Goal: Information Seeking & Learning: Check status

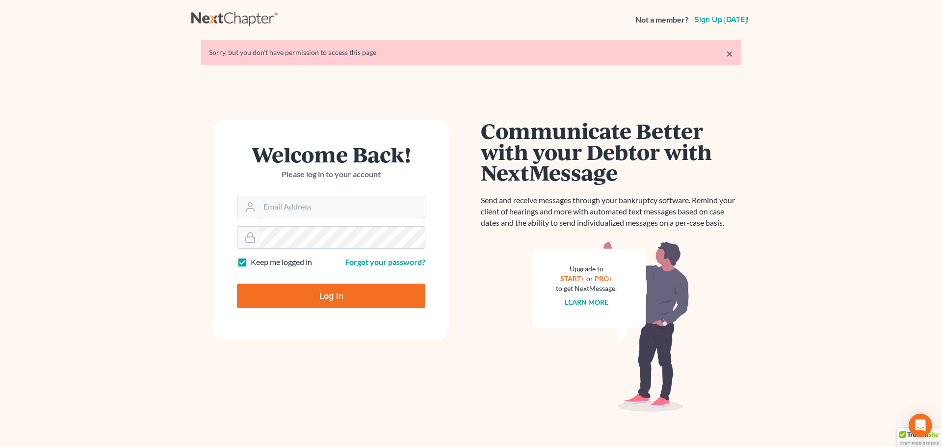
type input "[EMAIL_ADDRESS][DOMAIN_NAME]"
click at [335, 300] on input "Log In" at bounding box center [331, 296] width 188 height 25
type input "Thinking..."
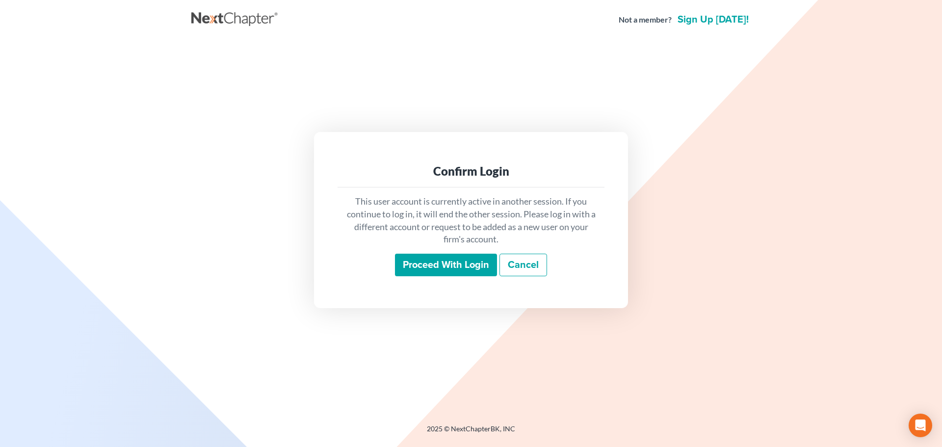
click at [455, 276] on input "Proceed with login" at bounding box center [446, 265] width 102 height 23
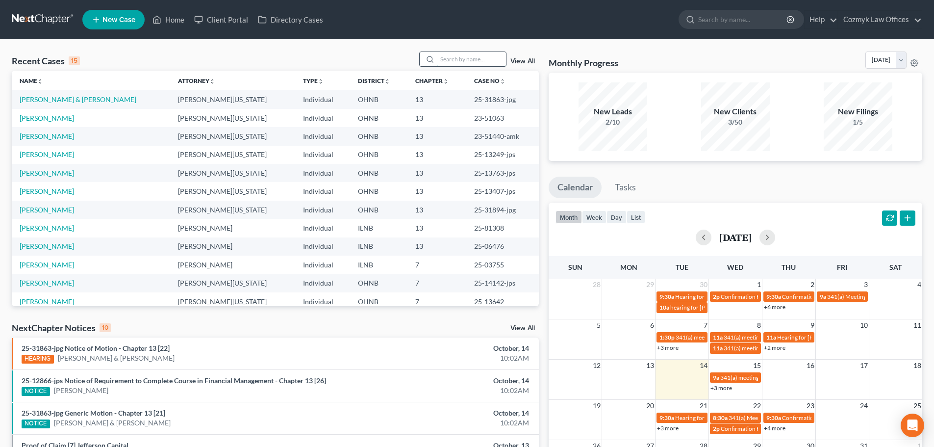
click at [459, 60] on input "search" at bounding box center [472, 59] width 69 height 14
type input "terra"
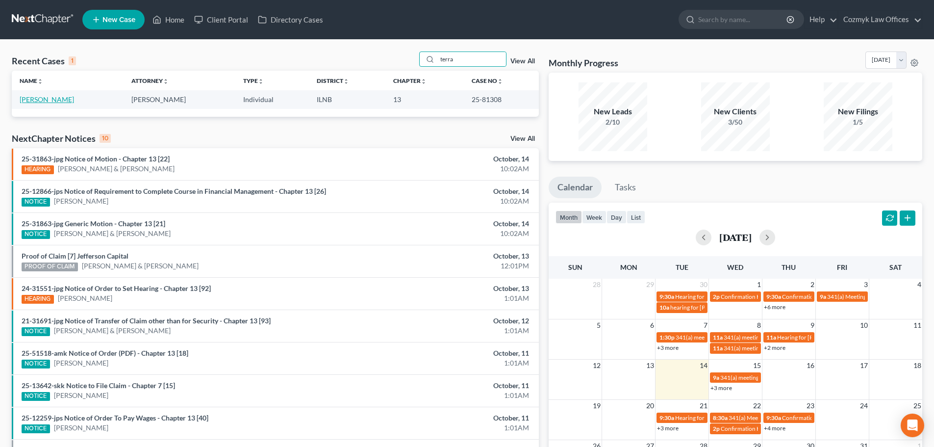
click at [23, 101] on link "[PERSON_NAME]" at bounding box center [47, 99] width 54 height 8
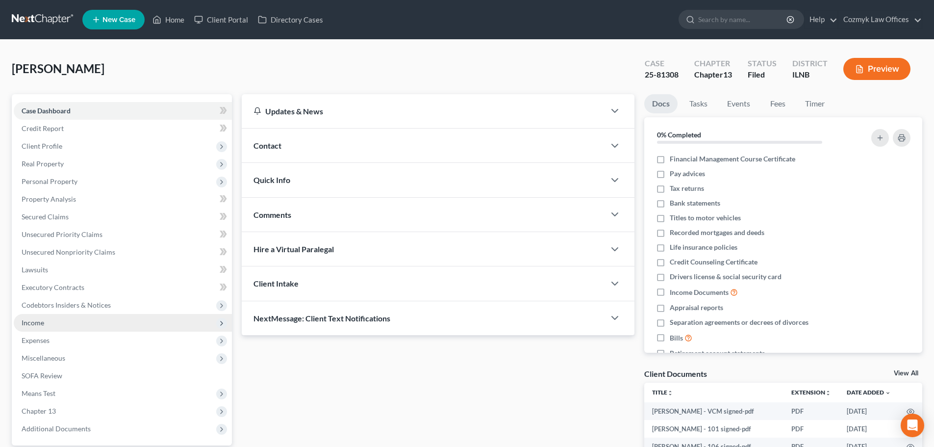
click at [90, 326] on span "Income" at bounding box center [123, 323] width 218 height 18
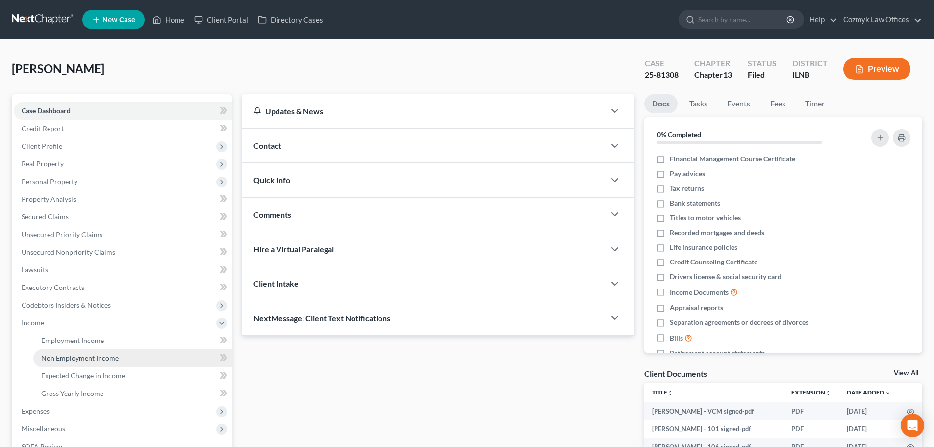
click at [100, 354] on span "Non Employment Income" at bounding box center [80, 358] width 78 height 8
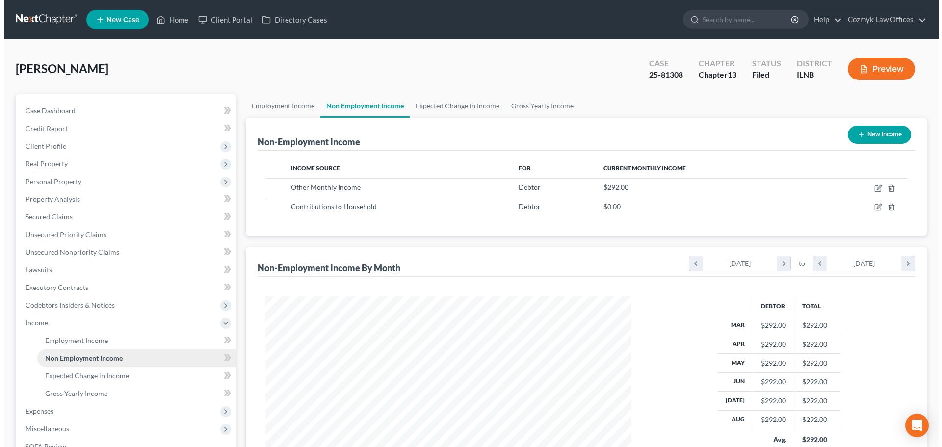
scroll to position [183, 386]
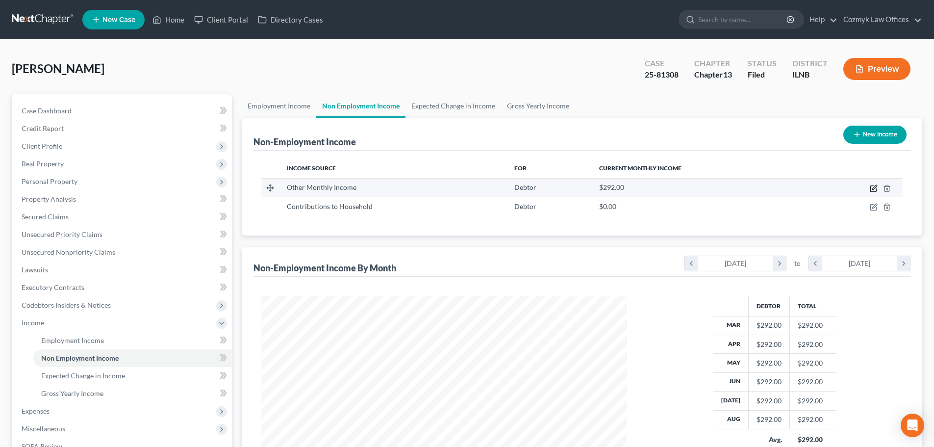
click at [871, 186] on icon "button" at bounding box center [874, 189] width 6 height 6
select select "13"
select select "0"
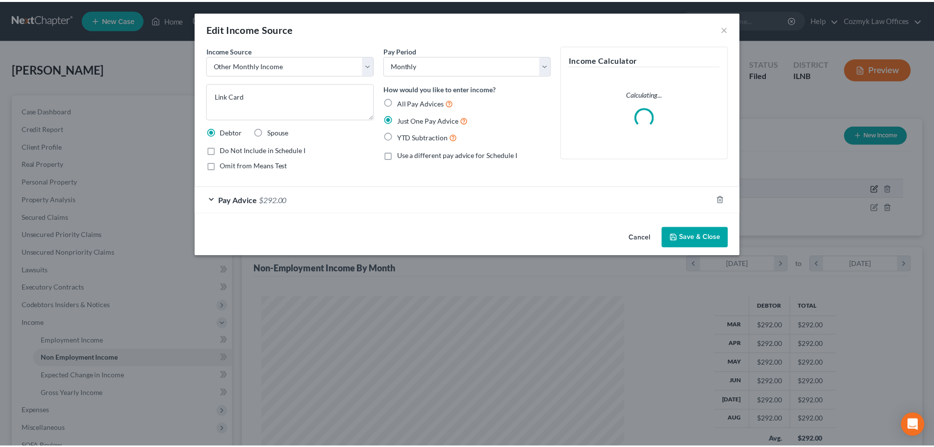
scroll to position [184, 389]
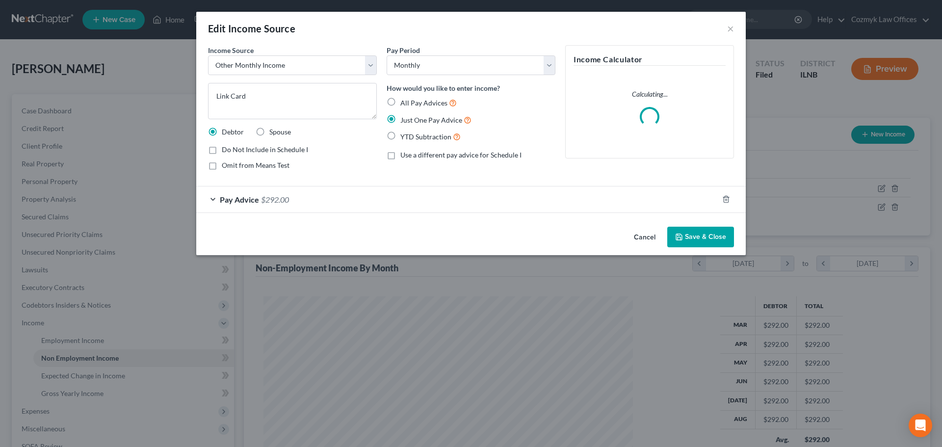
click at [641, 237] on button "Cancel" at bounding box center [644, 238] width 37 height 20
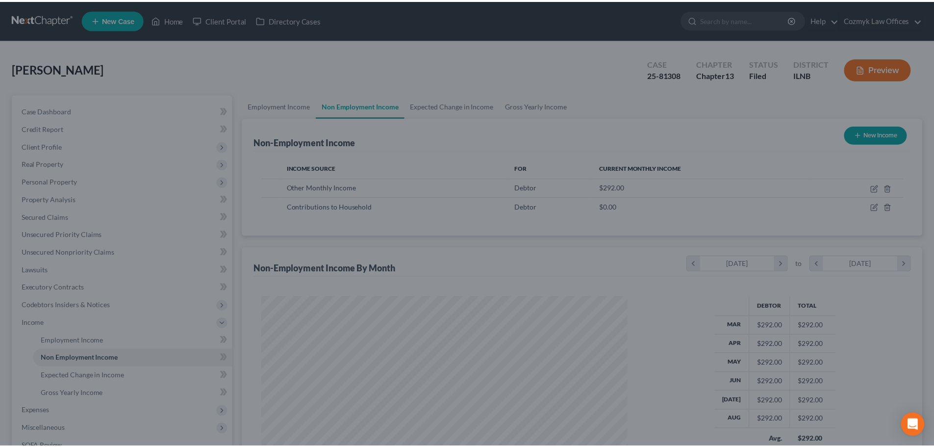
scroll to position [490336, 490134]
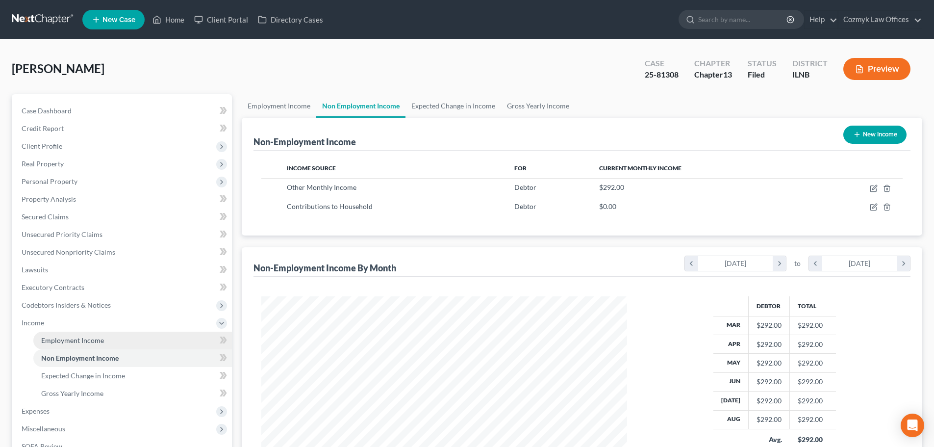
click at [100, 339] on span "Employment Income" at bounding box center [72, 340] width 63 height 8
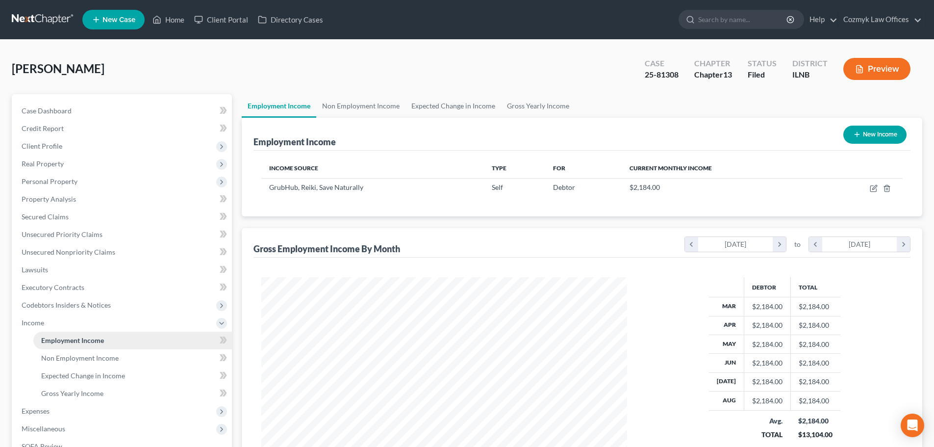
scroll to position [183, 386]
click at [105, 358] on span "Non Employment Income" at bounding box center [80, 358] width 78 height 8
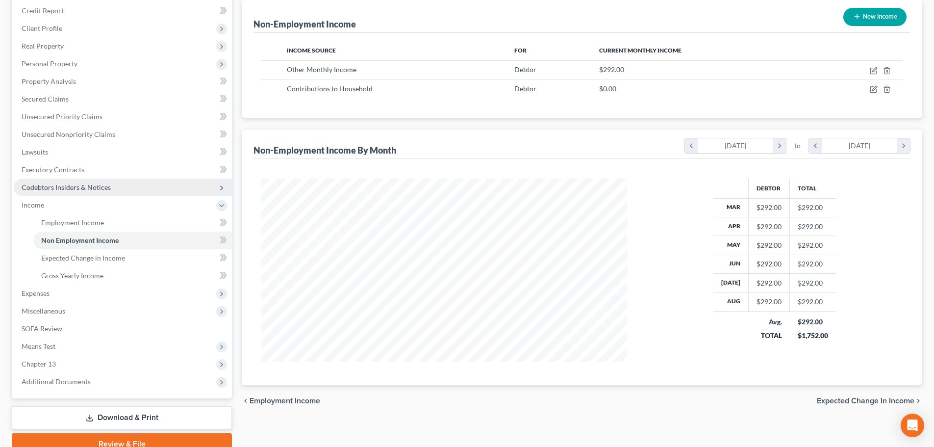
scroll to position [147, 0]
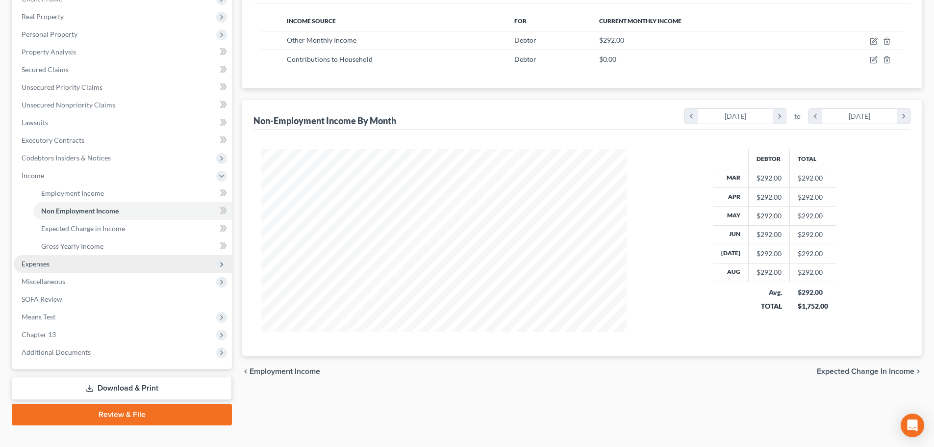
click at [110, 261] on span "Expenses" at bounding box center [123, 264] width 218 height 18
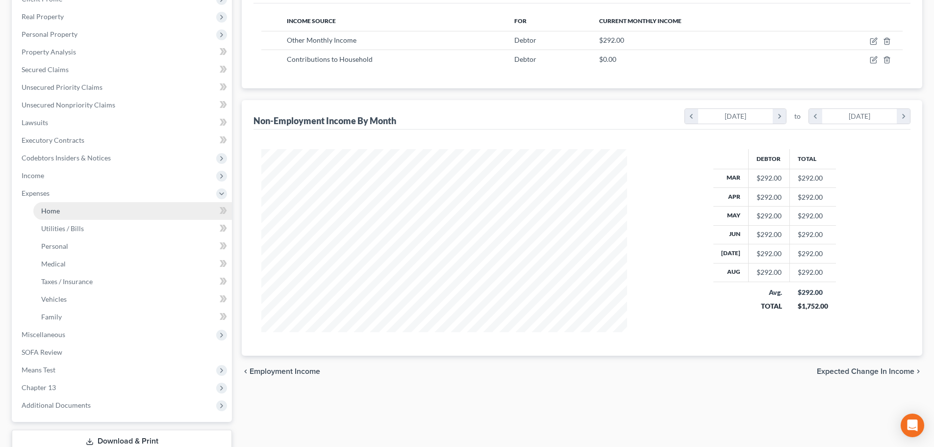
click at [96, 212] on link "Home" at bounding box center [132, 211] width 199 height 18
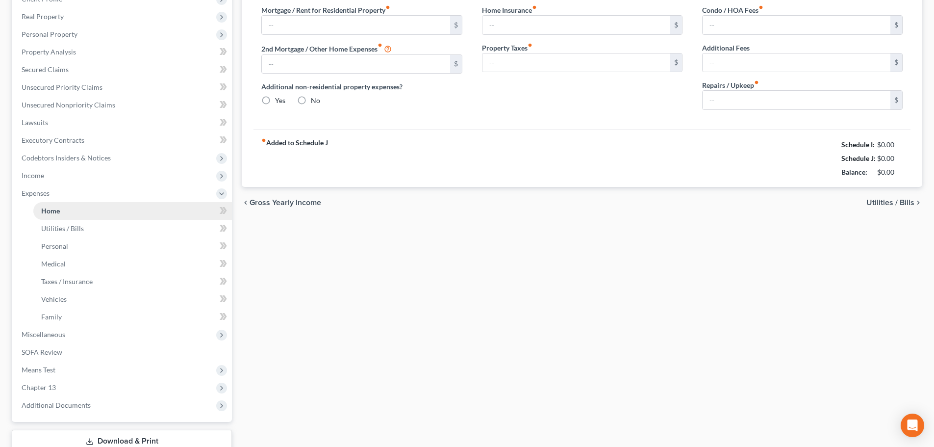
type input "0.00"
radio input "true"
type input "53.96"
type input "381.31"
type input "442.30"
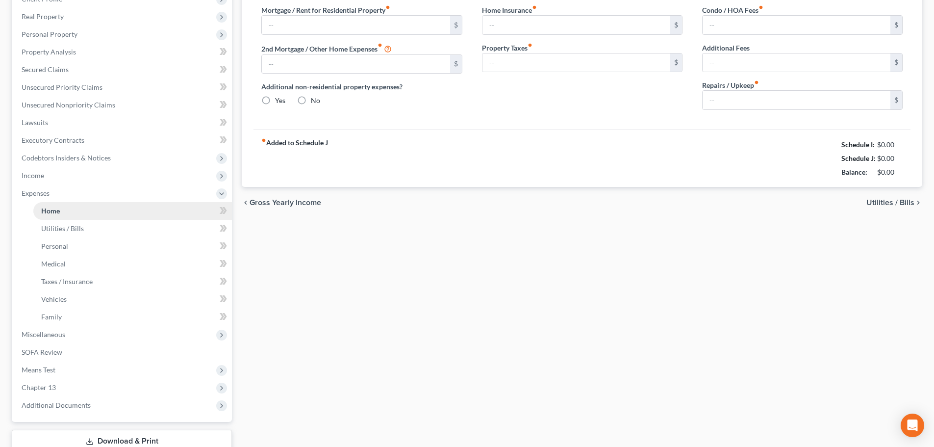
type input "0.00"
type input "50.00"
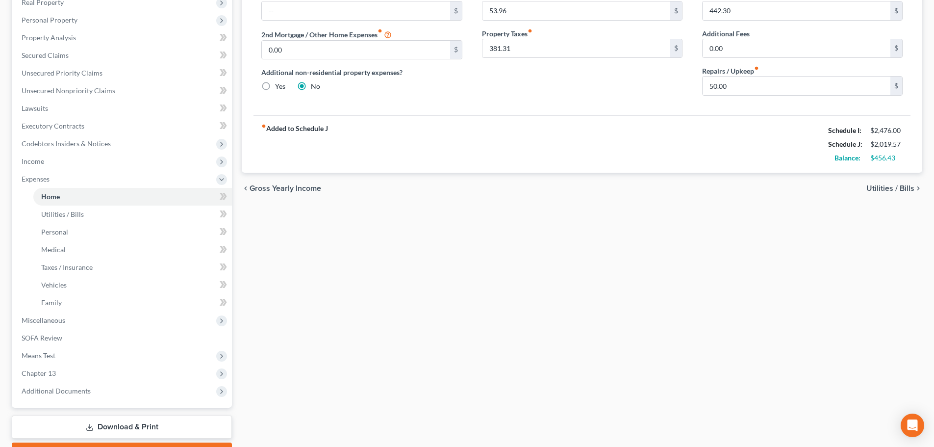
scroll to position [216, 0]
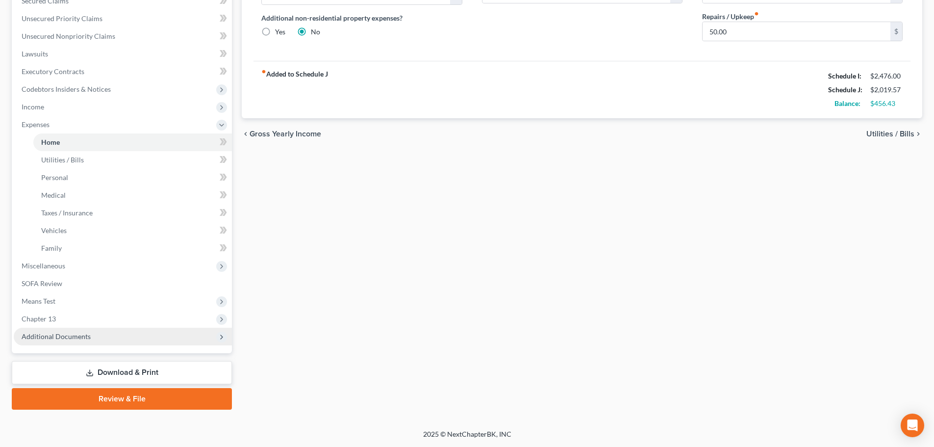
click at [137, 336] on span "Additional Documents" at bounding box center [123, 337] width 218 height 18
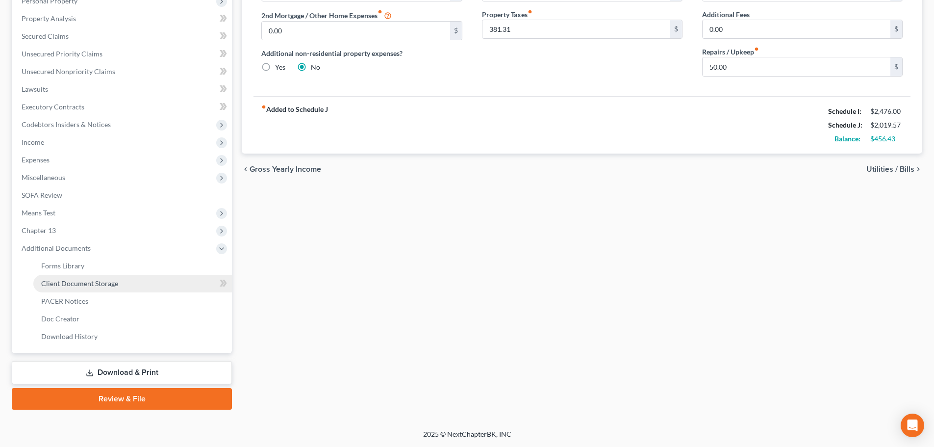
scroll to position [181, 0]
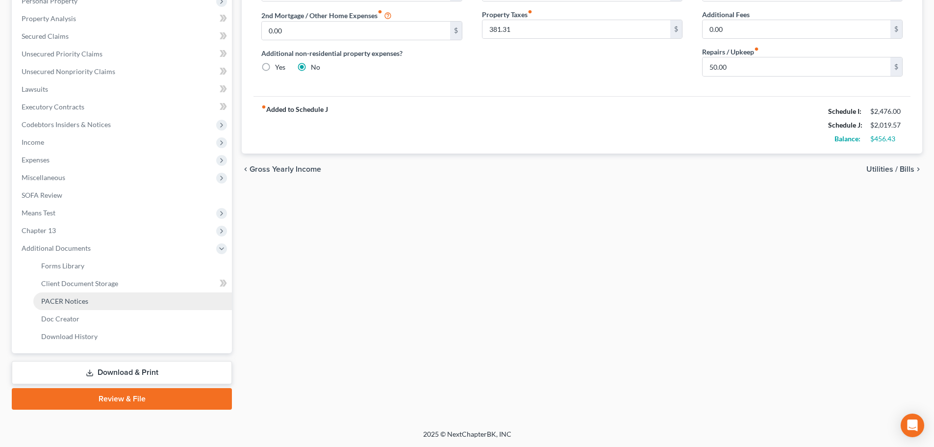
click at [68, 299] on span "PACER Notices" at bounding box center [64, 301] width 47 height 8
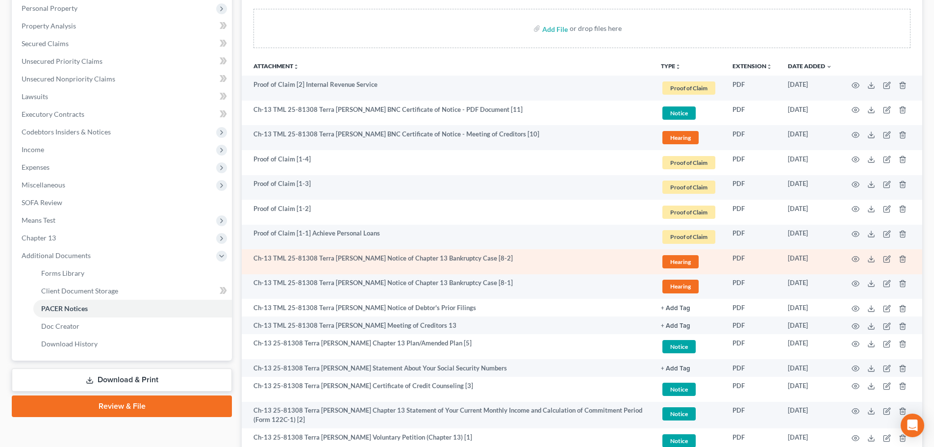
scroll to position [196, 0]
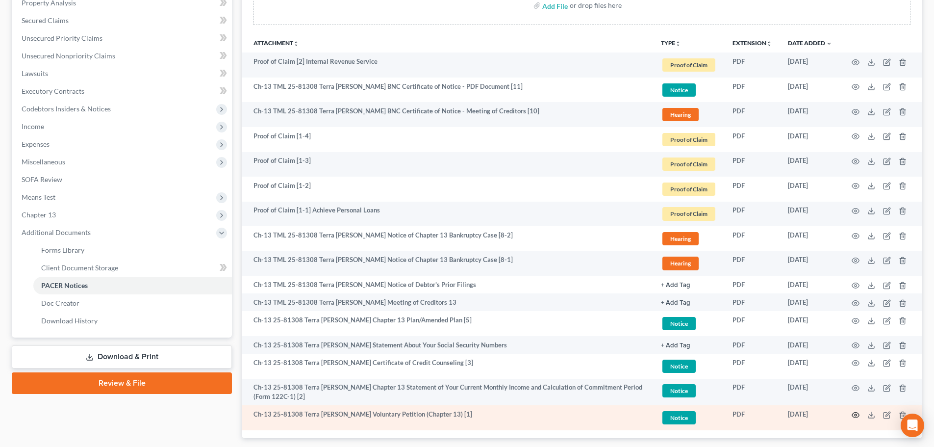
click at [856, 418] on icon "button" at bounding box center [856, 415] width 8 height 8
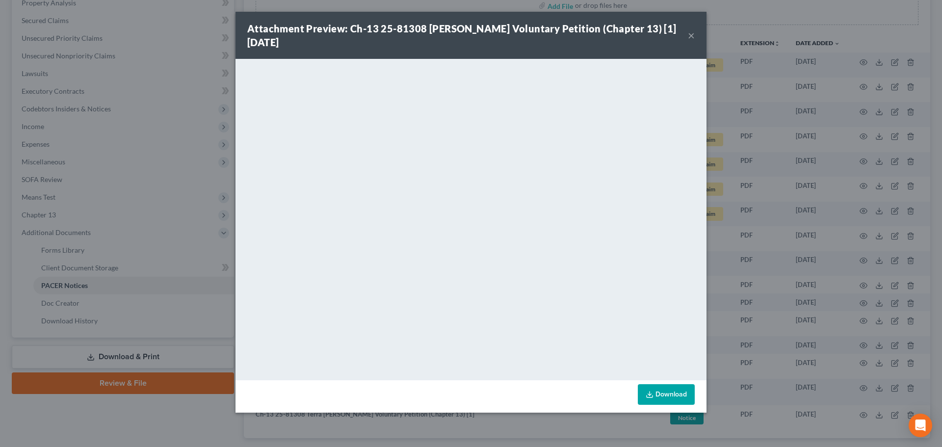
click at [699, 32] on div "Attachment Preview: Ch-13 25-81308 [PERSON_NAME] Voluntary Petition (Chapter 13…" at bounding box center [470, 35] width 471 height 47
click at [695, 36] on div "Attachment Preview: Ch-13 25-81308 [PERSON_NAME] Voluntary Petition (Chapter 13…" at bounding box center [470, 35] width 471 height 47
click at [691, 37] on button "×" at bounding box center [691, 35] width 7 height 12
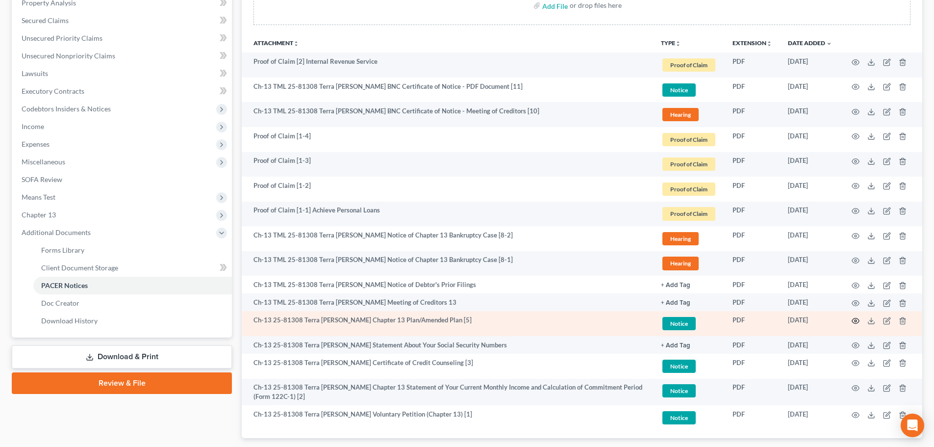
click at [856, 322] on circle "button" at bounding box center [856, 321] width 2 height 2
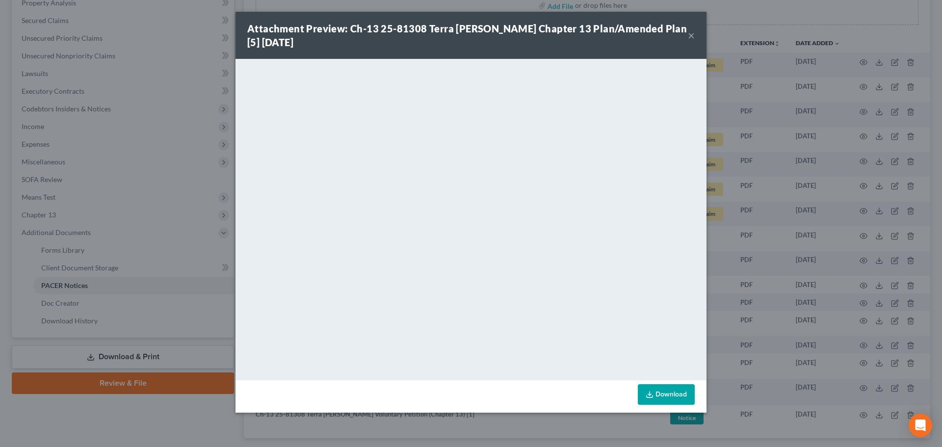
click at [690, 36] on button "×" at bounding box center [691, 35] width 7 height 12
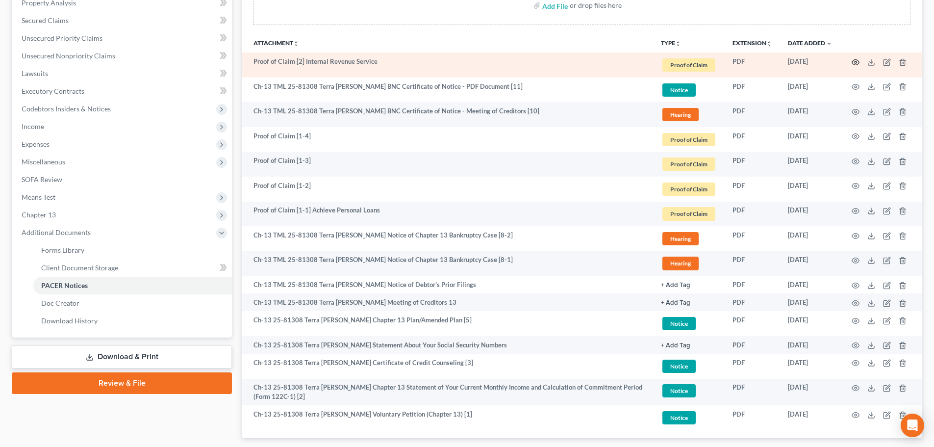
click at [854, 63] on icon "button" at bounding box center [856, 62] width 8 height 8
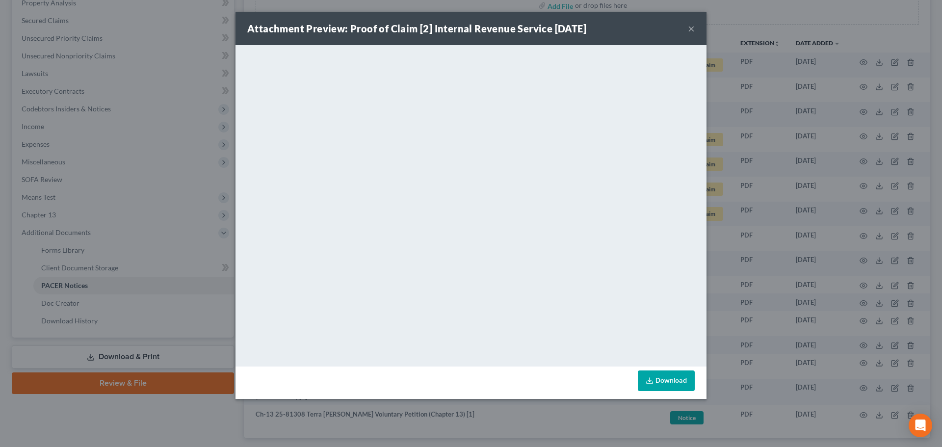
click at [686, 29] on div "Attachment Preview: Proof of Claim [2] Internal Revenue Service [DATE] ×" at bounding box center [470, 28] width 471 height 33
click at [690, 30] on button "×" at bounding box center [691, 29] width 7 height 12
